Goal: Transaction & Acquisition: Subscribe to service/newsletter

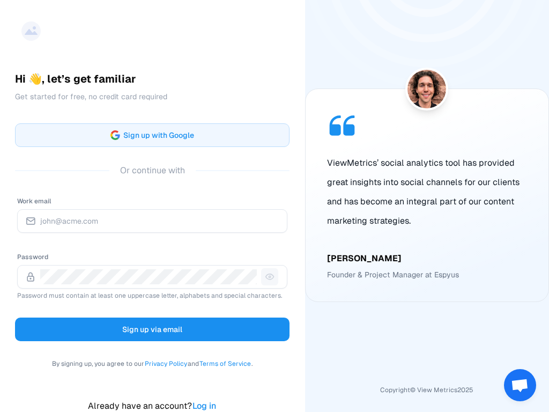
click at [148, 135] on span "Sign up with Google" at bounding box center [158, 135] width 71 height 13
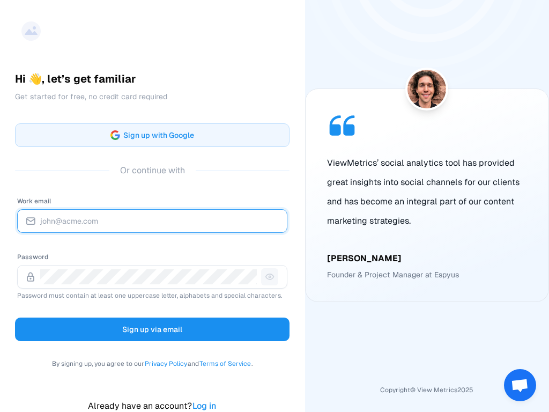
paste input "[EMAIL_ADDRESS][DOMAIN_NAME]"
type input "[EMAIL_ADDRESS][DOMAIN_NAME]"
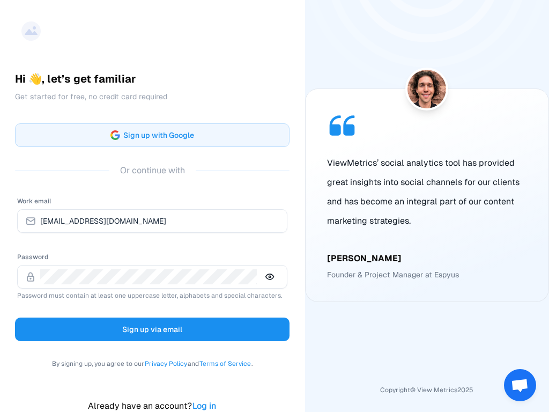
click at [148, 329] on span "Sign up via email" at bounding box center [152, 329] width 60 height 13
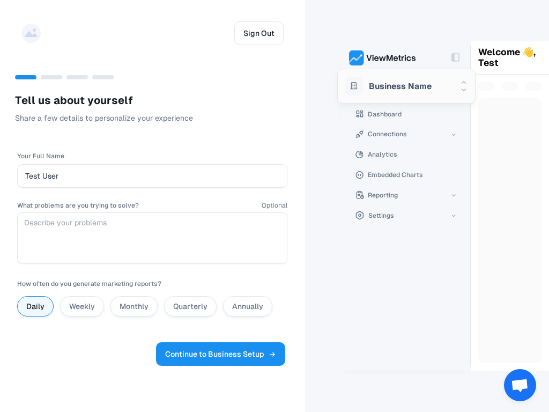
type input "Test User"
paste textarea "Analyzing Twitter/X profiles for social media insights and engagement metrics"
type textarea "Analyzing Twitter/X profiles for social media insights and engagement metrics"
click at [226, 354] on span "Continue to Business Setup" at bounding box center [220, 354] width 111 height 13
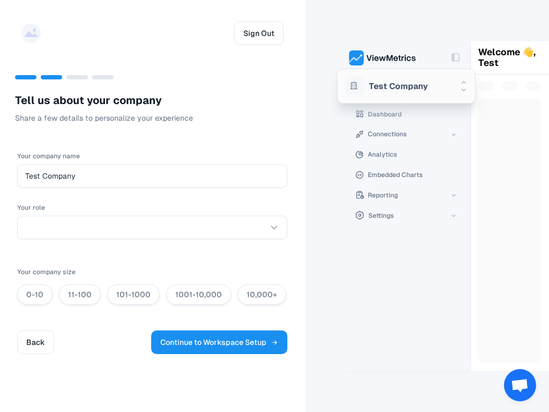
type input "Test Company"
click at [152, 227] on html "Sign Out T e l l u s a b o u t y o u r c o m p a n y Share a few details to per…" at bounding box center [274, 206] width 549 height 412
click at [34, 295] on label "0-10" at bounding box center [34, 295] width 17 height 10
radio input "true"
click at [224, 342] on span "Continue to Workspace Setup" at bounding box center [219, 342] width 118 height 13
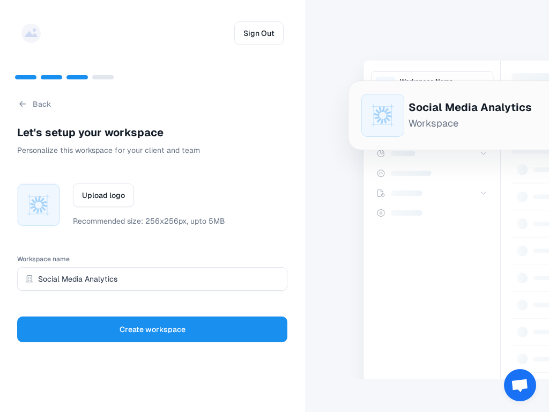
type input "Social Media Analytics"
click at [152, 329] on span "Create workspace" at bounding box center [153, 329] width 66 height 15
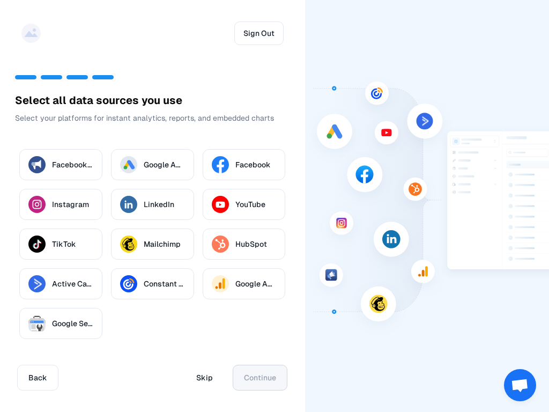
click at [200, 378] on span "Skip" at bounding box center [204, 377] width 17 height 15
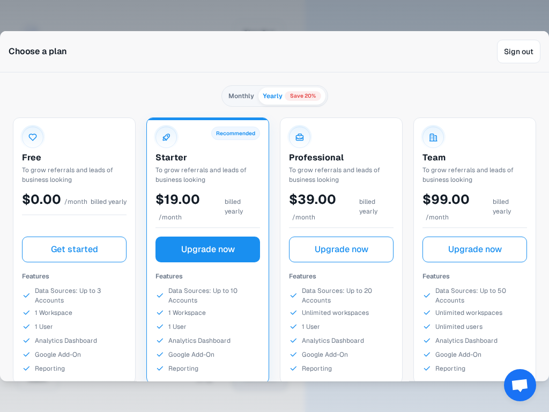
click at [74, 243] on span "Get started" at bounding box center [74, 249] width 47 height 13
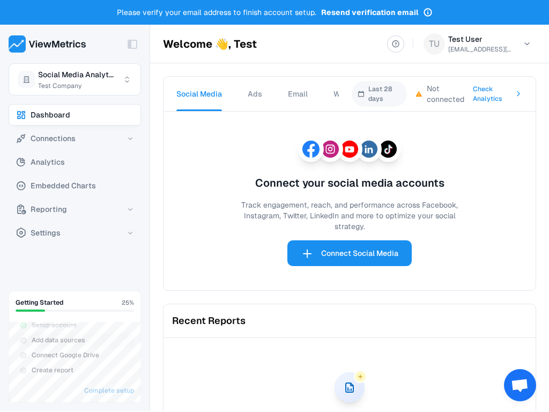
click at [345, 257] on span "Connect Social Media" at bounding box center [359, 253] width 77 height 15
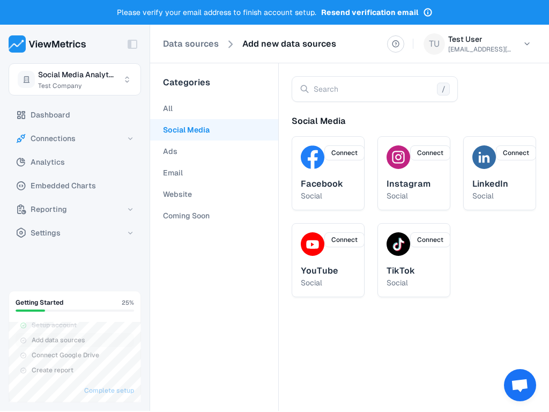
click at [214, 216] on Soon "Coming Soon" at bounding box center [214, 215] width 128 height 21
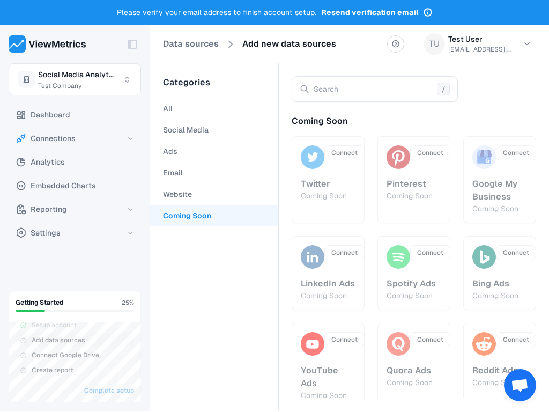
click at [75, 162] on button "Analytics" at bounding box center [75, 161] width 132 height 21
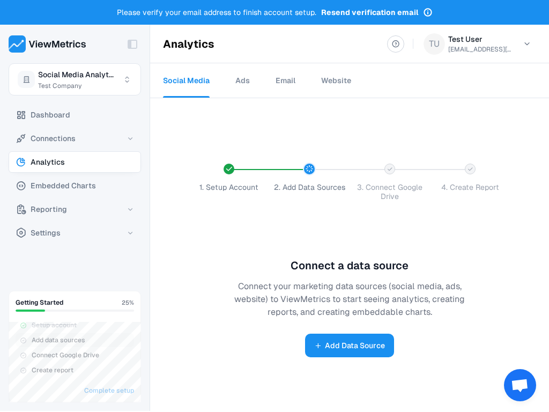
click at [75, 186] on span "Embedded Charts" at bounding box center [63, 185] width 65 height 13
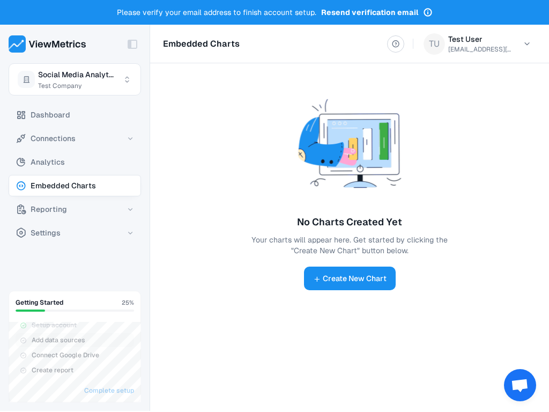
click at [75, 209] on button "Reporting" at bounding box center [75, 208] width 132 height 21
click at [80, 255] on button "Templates" at bounding box center [85, 255] width 114 height 21
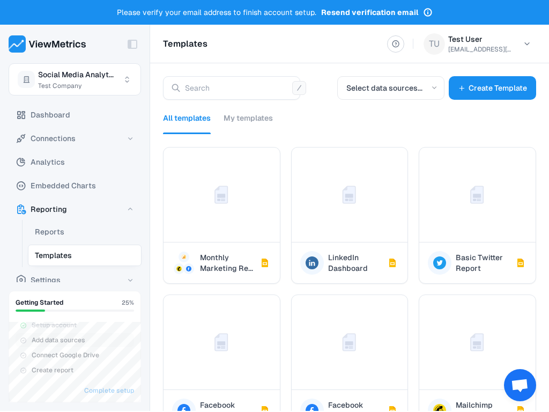
click at [471, 215] on img at bounding box center [477, 195] width 116 height 94
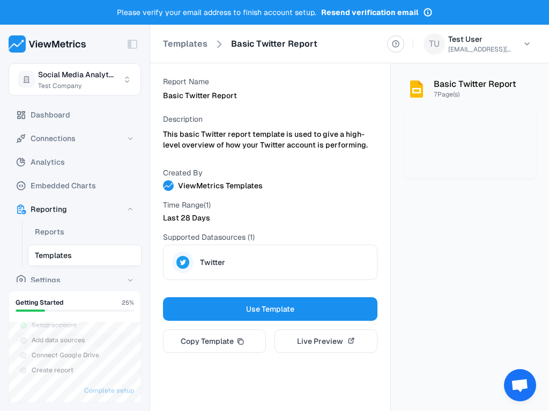
click at [270, 309] on span "Use Template" at bounding box center [270, 309] width 48 height 13
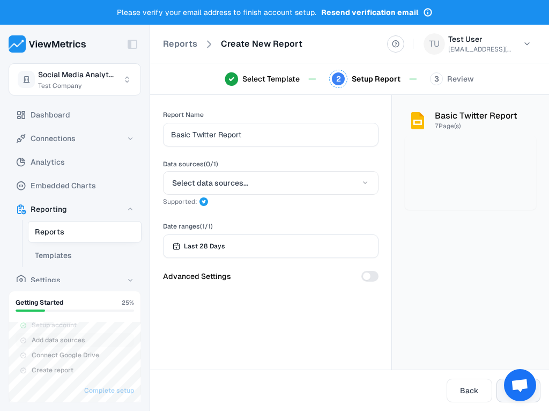
click at [271, 183] on button "Select data sources..." at bounding box center [271, 183] width 216 height 24
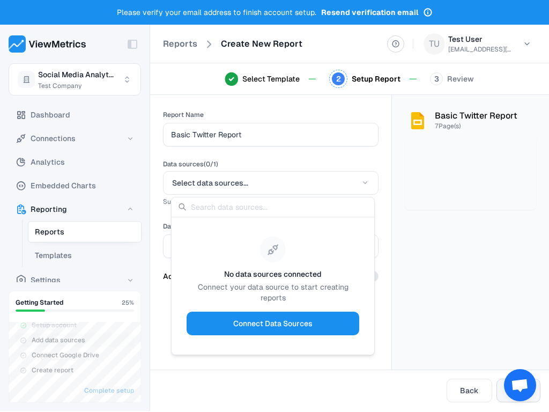
click at [270, 317] on span "Connect Data Sources" at bounding box center [272, 323] width 79 height 13
